Goal: Transaction & Acquisition: Purchase product/service

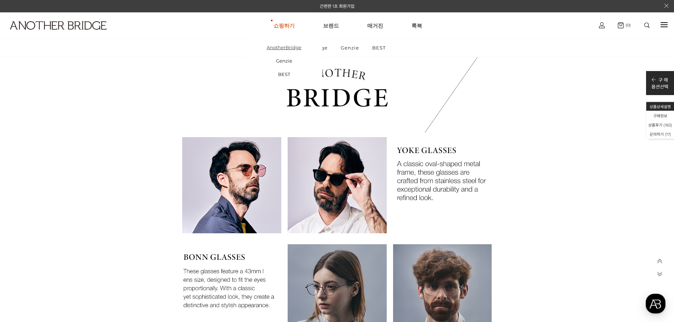
click at [288, 48] on link "AnotherBridge" at bounding box center [284, 47] width 76 height 13
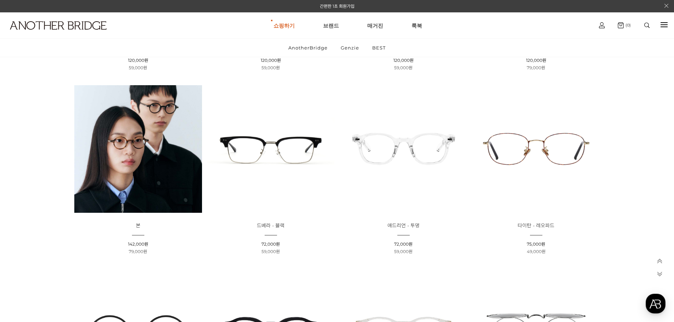
scroll to position [248, 0]
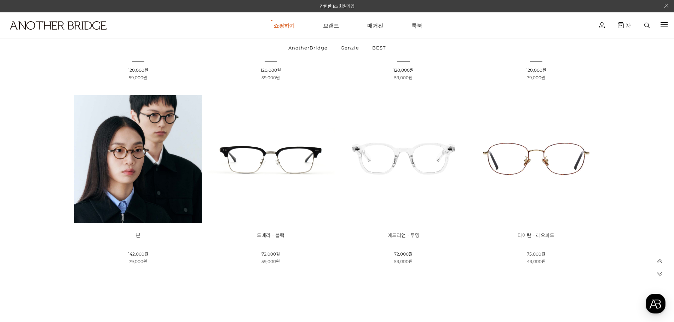
click at [533, 157] on img at bounding box center [536, 159] width 128 height 128
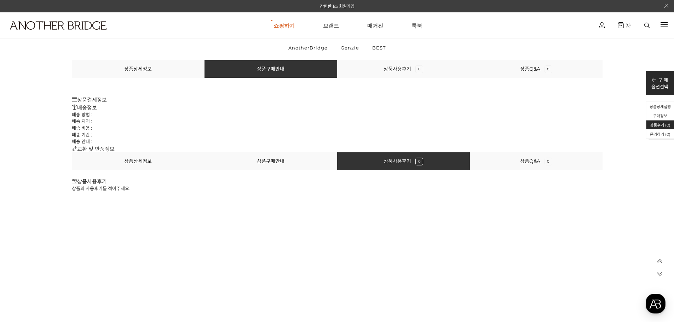
scroll to position [4169, 0]
